Goal: Find specific page/section: Find specific page/section

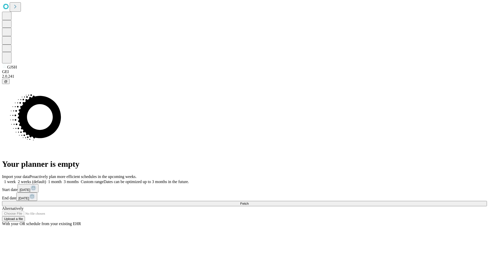
click at [249, 202] on span "Fetch" at bounding box center [244, 204] width 8 height 4
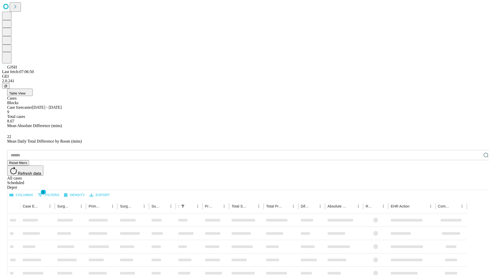
click at [25, 92] on span "Table View" at bounding box center [17, 94] width 16 height 4
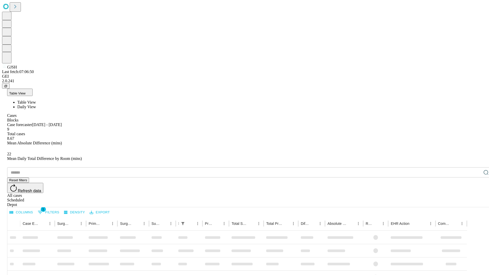
click at [36, 105] on span "Daily View" at bounding box center [26, 107] width 19 height 4
